Goal: Task Accomplishment & Management: Use online tool/utility

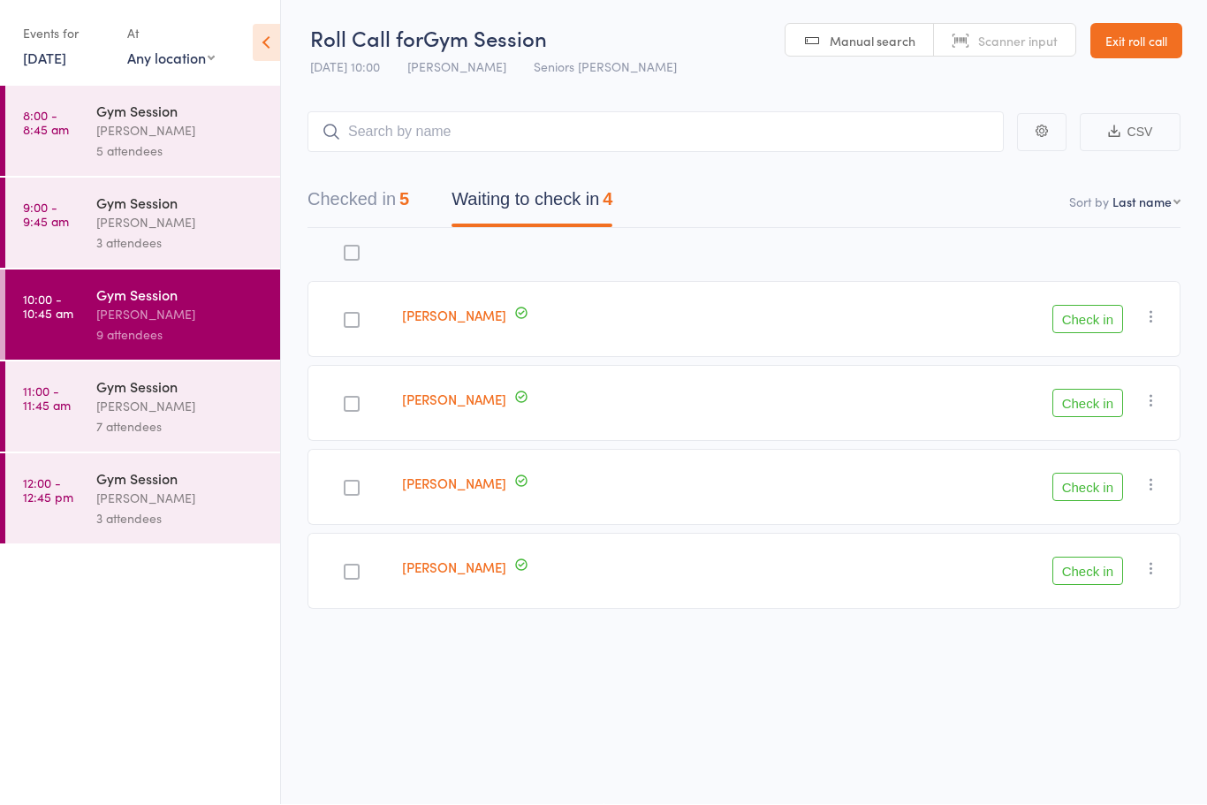
click at [125, 409] on div "[PERSON_NAME]" at bounding box center [180, 407] width 169 height 20
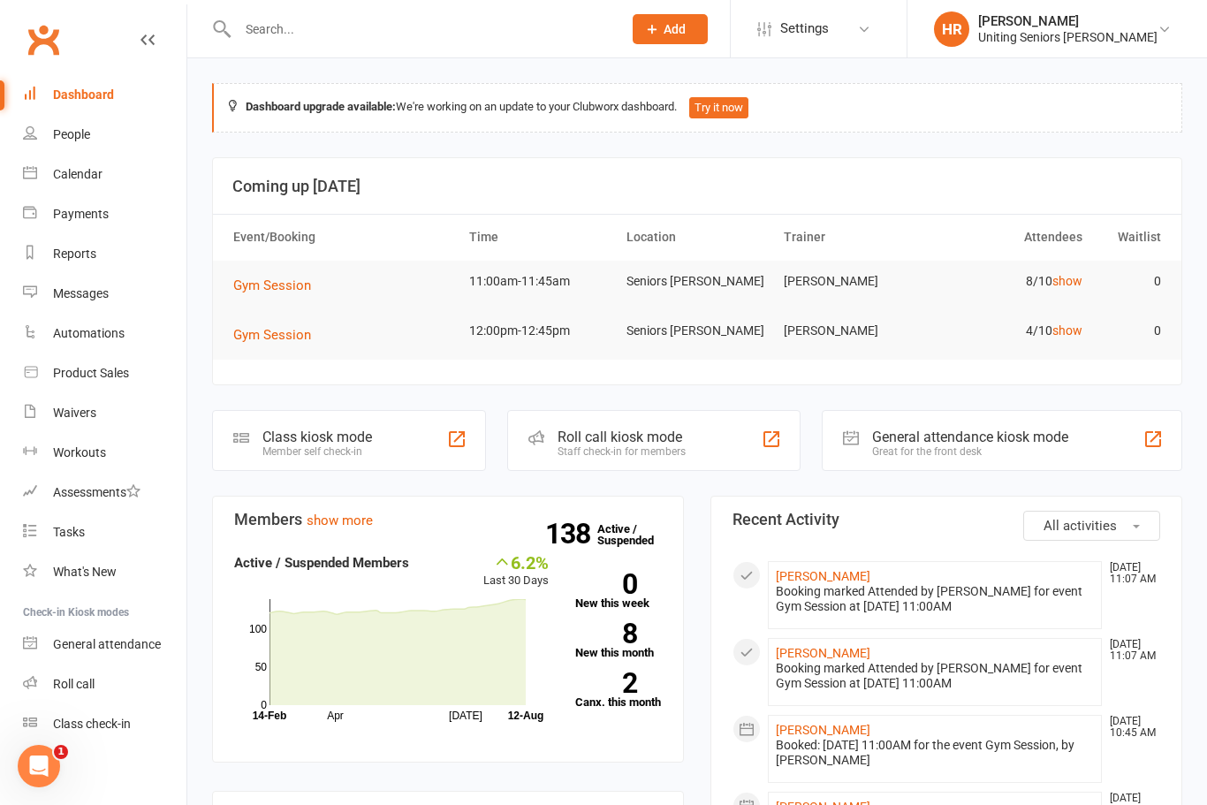
click at [645, 445] on div "Staff check-in for members" at bounding box center [622, 451] width 128 height 12
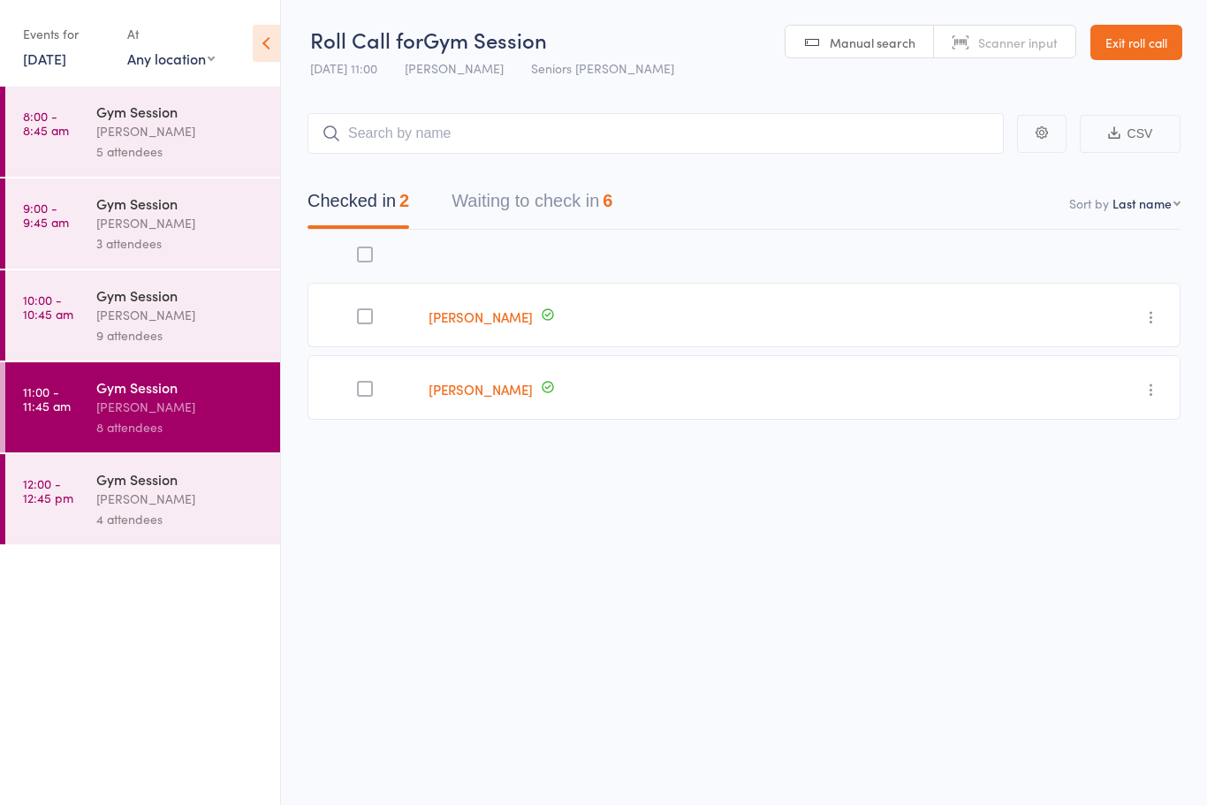
click at [581, 193] on button "Waiting to check in 6" at bounding box center [532, 205] width 161 height 47
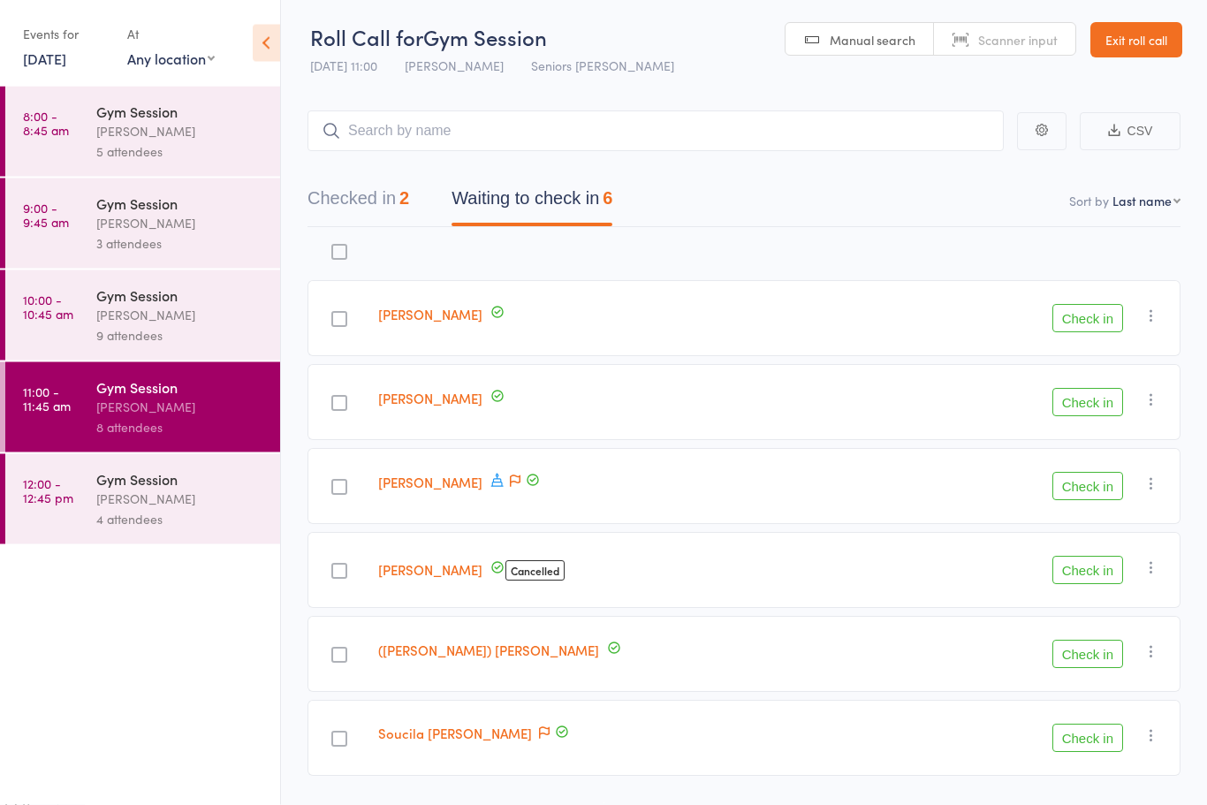
scroll to position [55, 0]
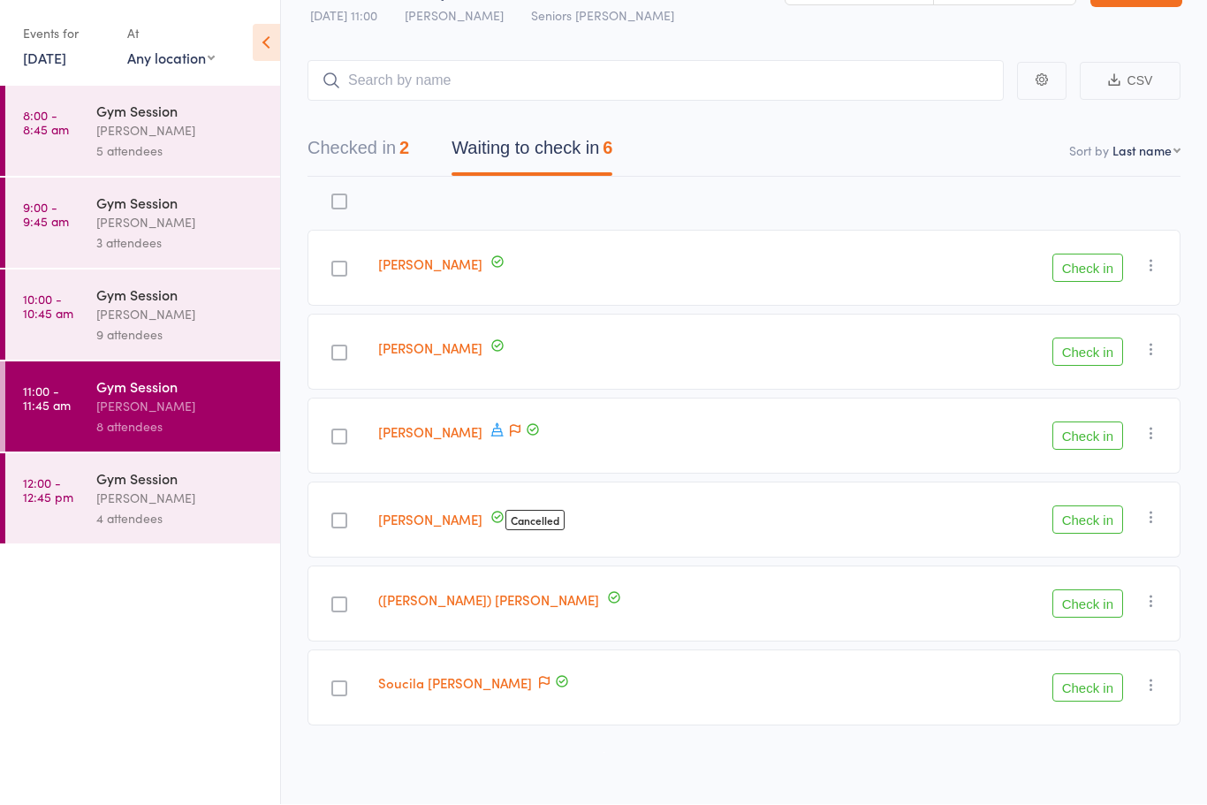
click at [359, 254] on div at bounding box center [339, 269] width 64 height 76
click at [644, 770] on div "edit Sue Box Check in Check in Send message Add Note Add Task Add Flag Remove […" at bounding box center [743, 491] width 873 height 627
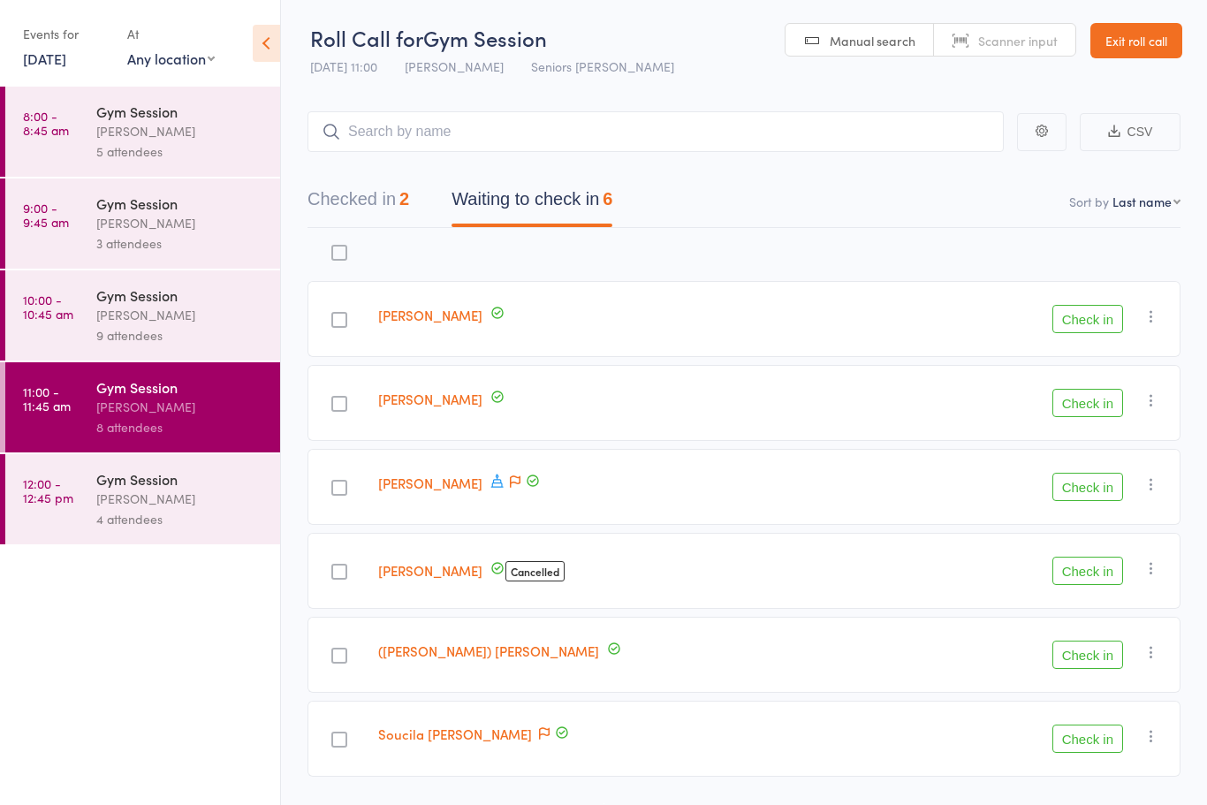
scroll to position [0, 0]
click at [339, 324] on div at bounding box center [339, 322] width 16 height 16
click at [335, 316] on input "checkbox" at bounding box center [335, 316] width 0 height 0
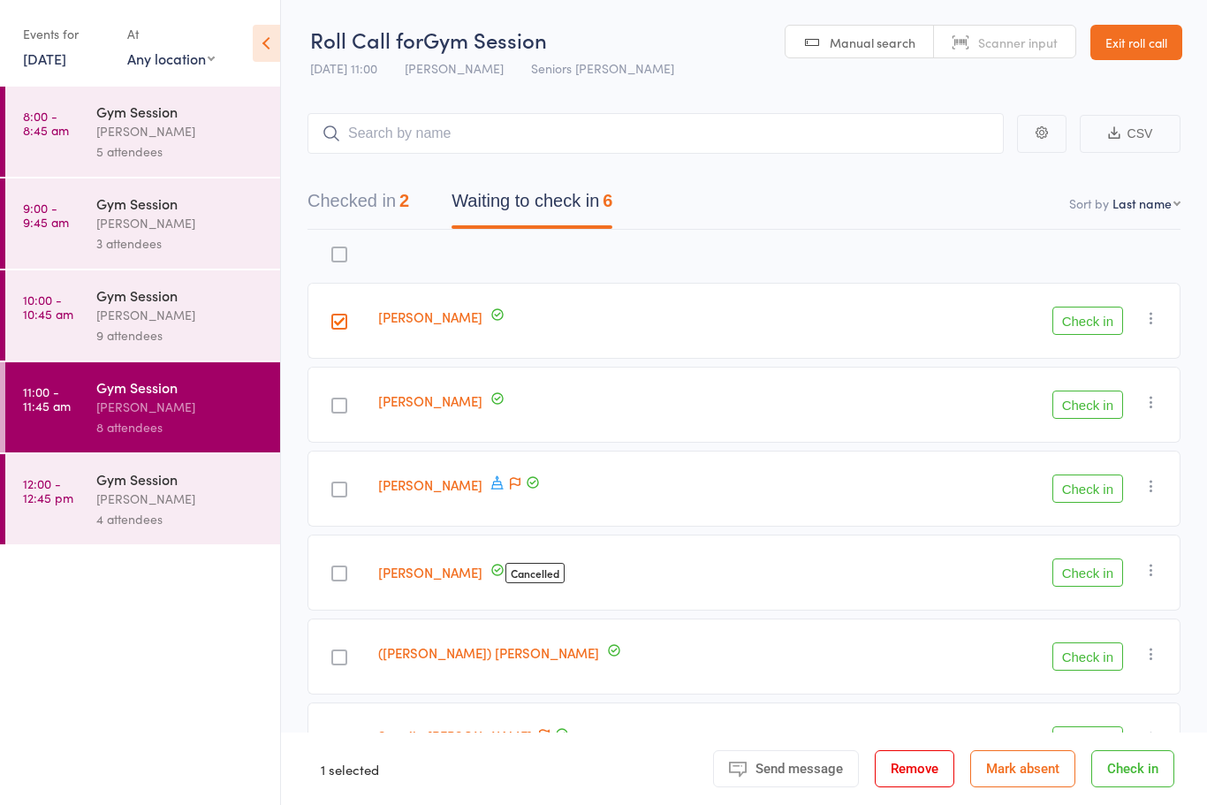
click at [1073, 333] on button "Check in" at bounding box center [1087, 321] width 71 height 28
